Goal: Navigation & Orientation: Find specific page/section

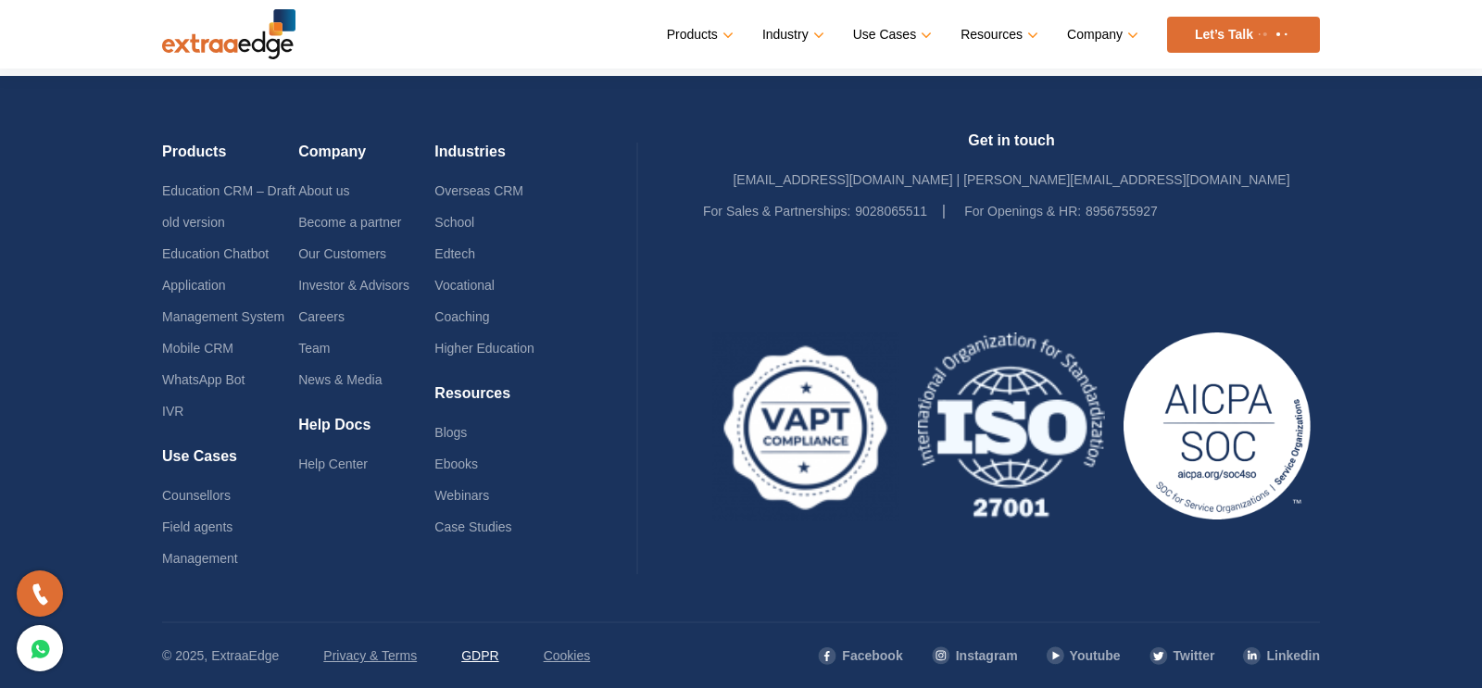
scroll to position [4502, 0]
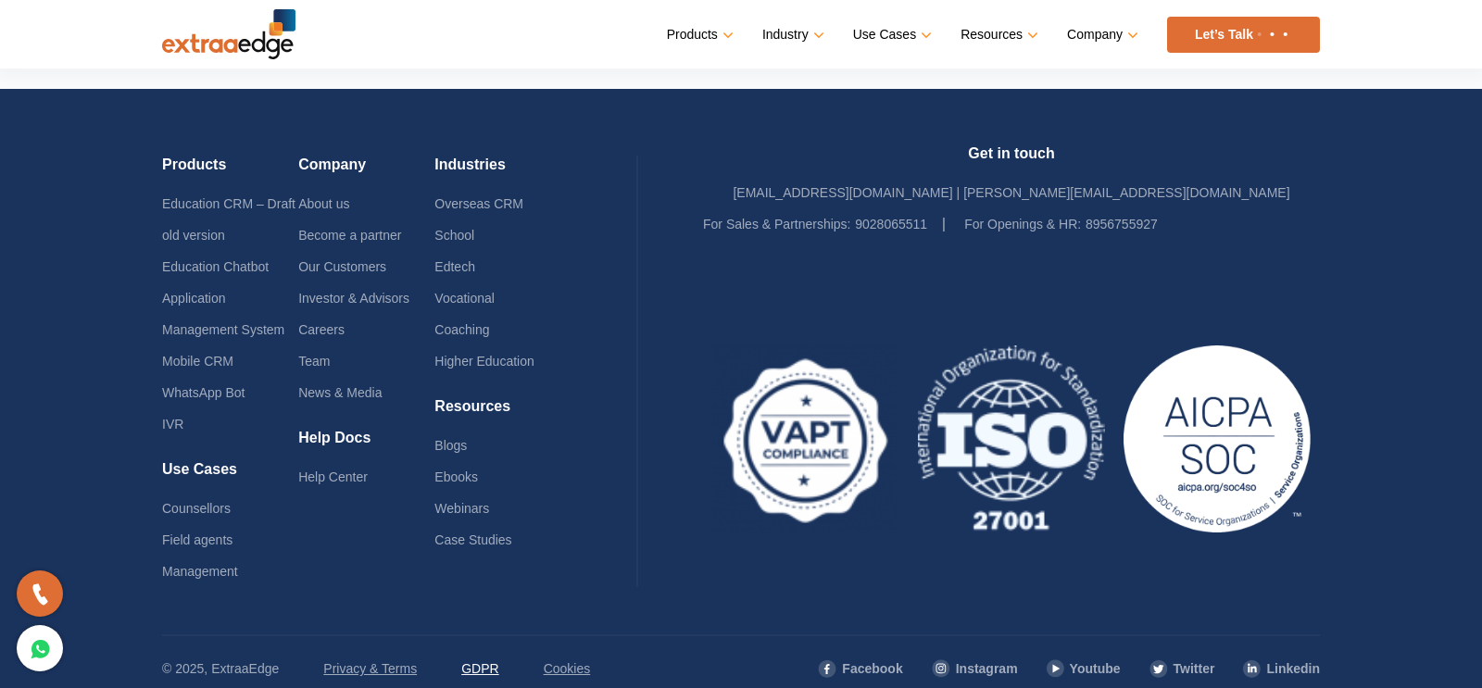
click at [481, 658] on link "GDPR" at bounding box center [479, 668] width 37 height 31
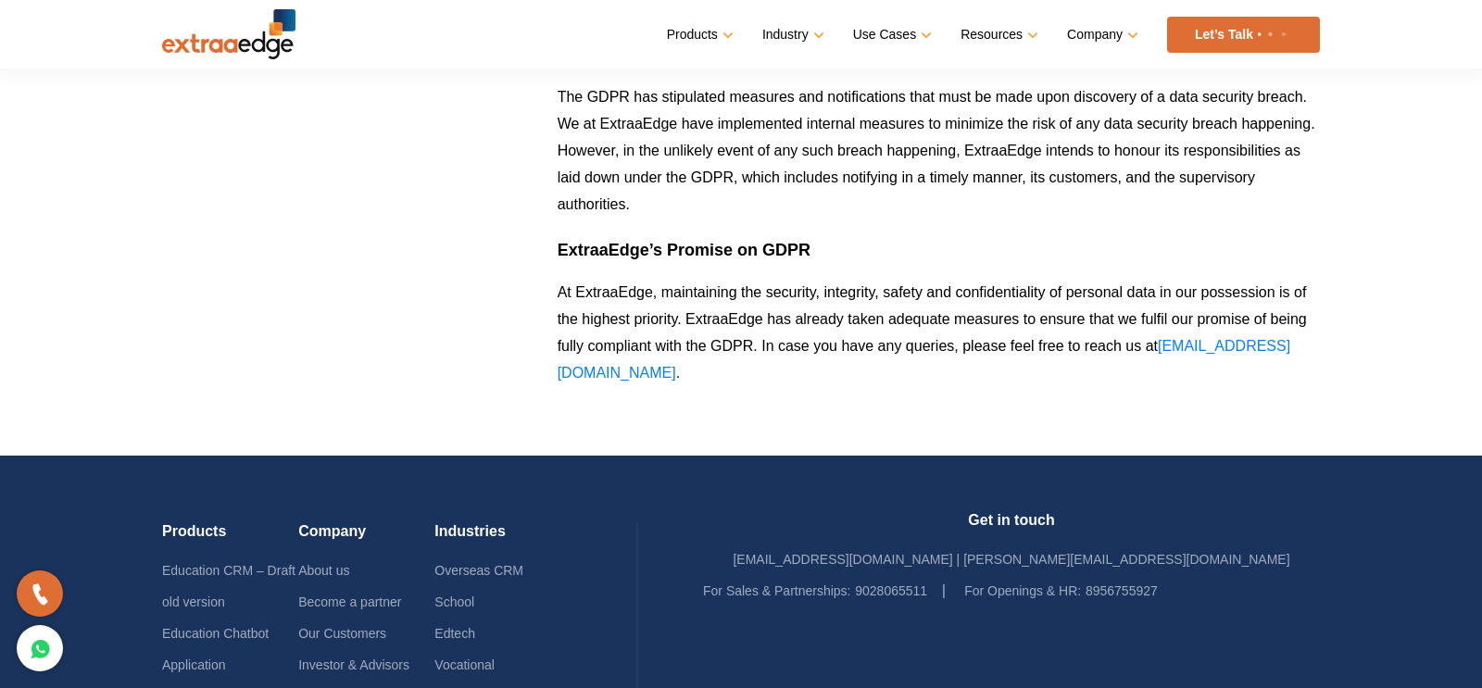
scroll to position [2186, 0]
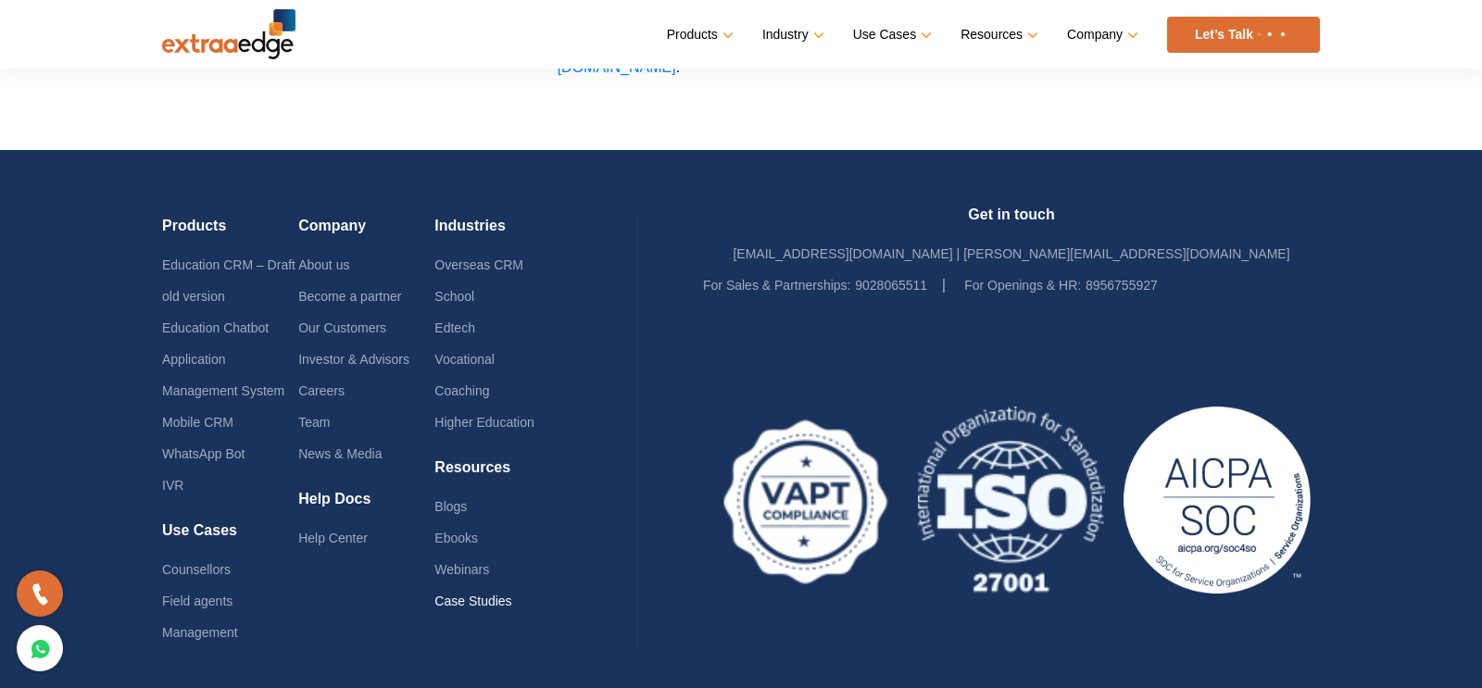
click at [474, 594] on link "Case Studies" at bounding box center [472, 601] width 77 height 15
